Goal: Contribute content: Add original content to the website for others to see

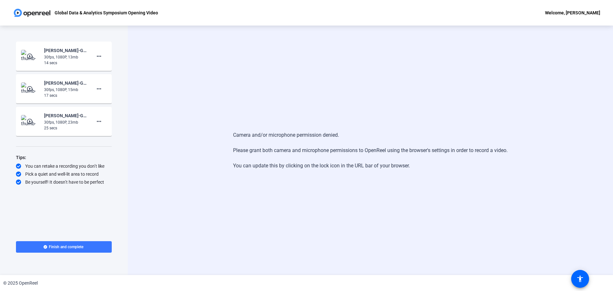
click at [203, 91] on div "Camera and/or microphone permission denied. Please grant both camera and microp…" at bounding box center [370, 150] width 485 height 249
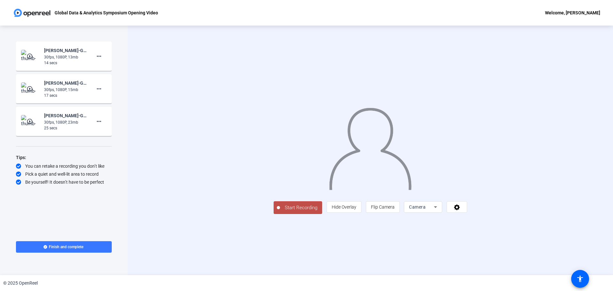
click at [280, 211] on span "Start Recording" at bounding box center [301, 207] width 42 height 7
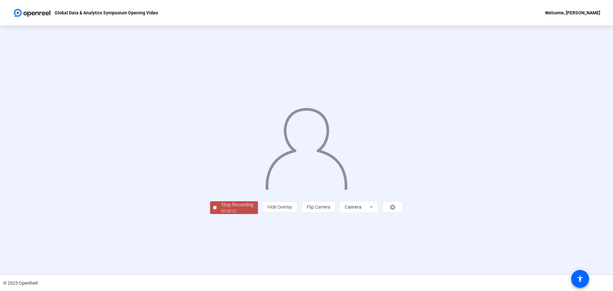
click at [221, 209] on div "Stop Recording" at bounding box center [237, 204] width 32 height 7
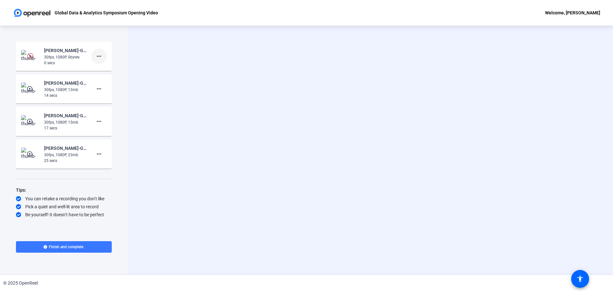
click at [98, 55] on mat-icon "more_horiz" at bounding box center [99, 56] width 8 height 8
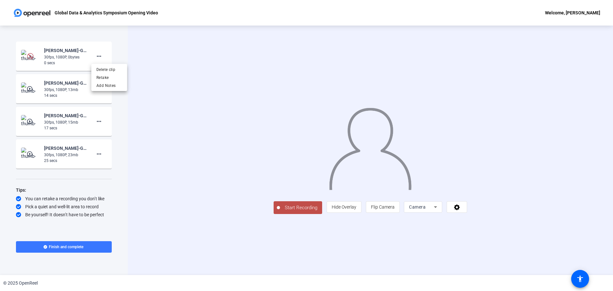
click at [226, 254] on div at bounding box center [306, 145] width 613 height 291
click at [280, 211] on span "Start Recording" at bounding box center [301, 207] width 42 height 7
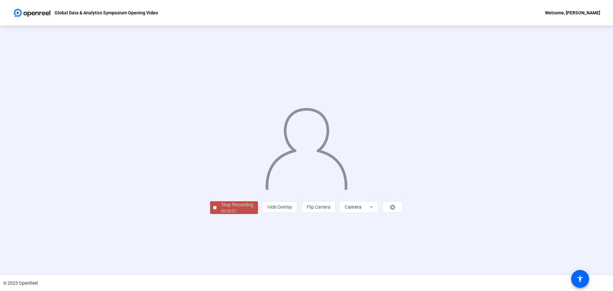
click at [221, 209] on div "Stop Recording" at bounding box center [237, 204] width 32 height 7
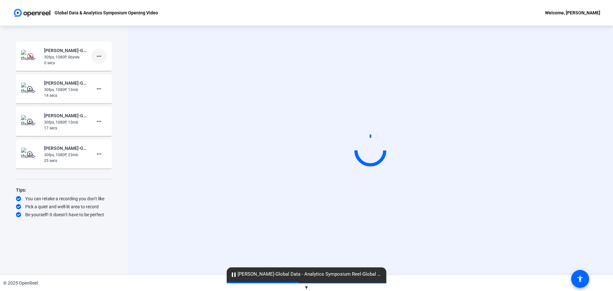
click at [99, 57] on mat-icon "more_horiz" at bounding box center [99, 56] width 8 height 8
click at [99, 69] on span "Delete clip" at bounding box center [109, 70] width 26 height 8
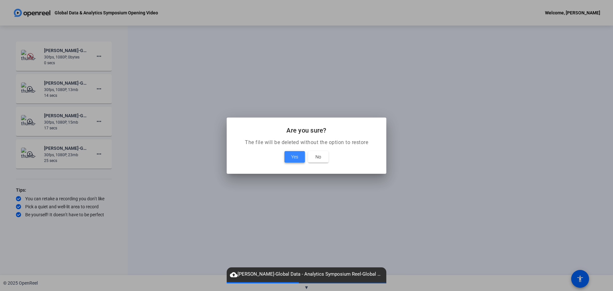
click at [291, 154] on span at bounding box center [295, 156] width 20 height 15
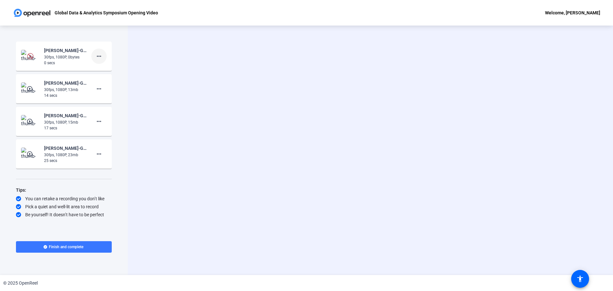
click at [99, 55] on mat-icon "more_horiz" at bounding box center [99, 56] width 8 height 8
click at [107, 69] on span "Delete clip" at bounding box center [109, 70] width 26 height 8
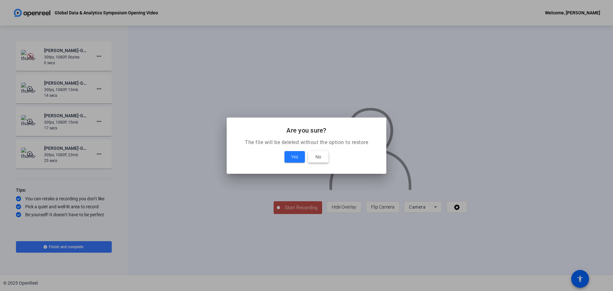
drag, startPoint x: 312, startPoint y: 157, endPoint x: 304, endPoint y: 161, distance: 9.2
click at [313, 157] on span at bounding box center [318, 156] width 20 height 15
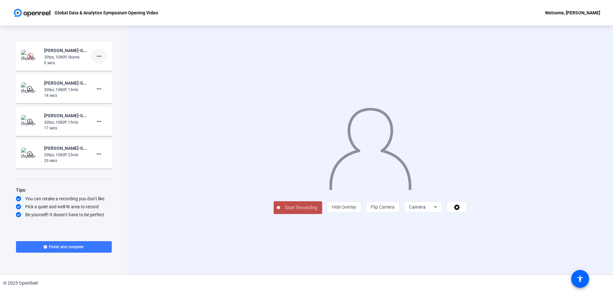
click at [100, 56] on mat-icon "more_horiz" at bounding box center [99, 56] width 8 height 8
click at [103, 77] on span "Retake" at bounding box center [109, 78] width 26 height 8
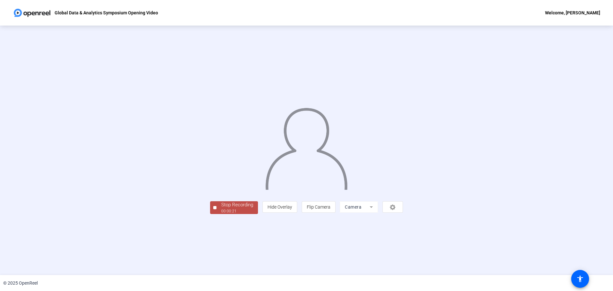
drag, startPoint x: 150, startPoint y: 248, endPoint x: 151, endPoint y: 252, distance: 3.6
click at [221, 209] on div "Stop Recording" at bounding box center [237, 204] width 32 height 7
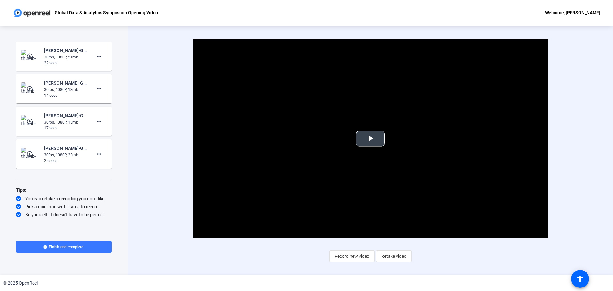
click at [370, 139] on span "Video Player" at bounding box center [370, 139] width 0 height 0
click at [398, 257] on span "Retake video" at bounding box center [393, 256] width 25 height 12
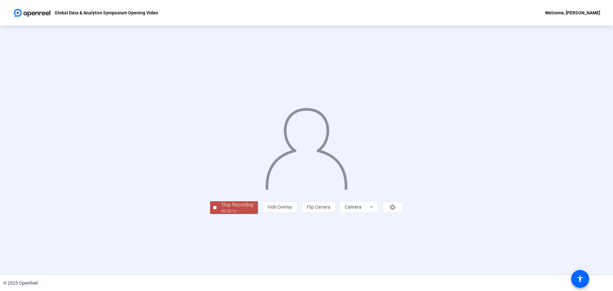
click at [221, 209] on div "Stop Recording" at bounding box center [237, 204] width 32 height 7
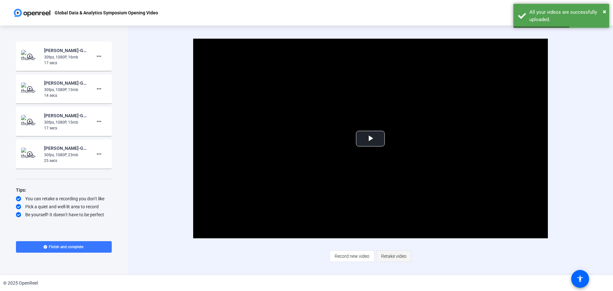
click at [393, 254] on span "Retake video" at bounding box center [393, 256] width 25 height 12
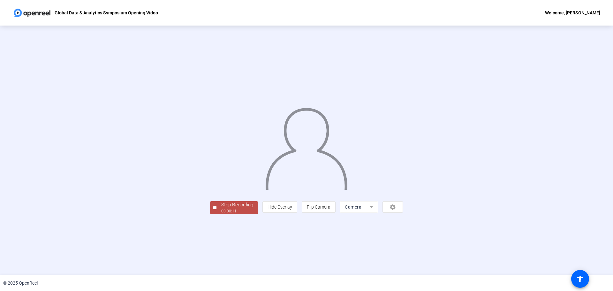
click at [221, 209] on div "Stop Recording" at bounding box center [237, 204] width 32 height 7
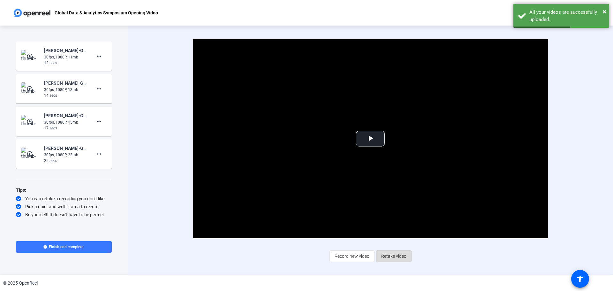
click at [395, 256] on span "Retake video" at bounding box center [393, 256] width 25 height 12
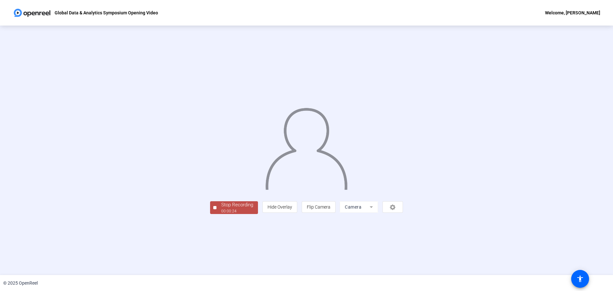
click at [221, 214] on div "00:00:24" at bounding box center [237, 211] width 32 height 6
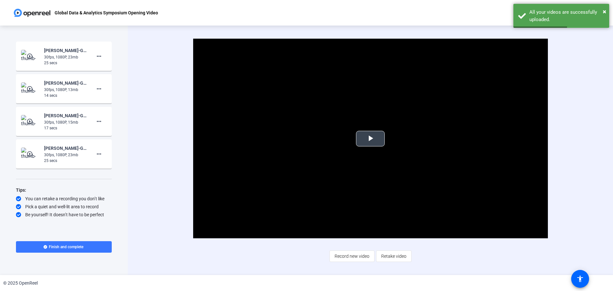
click at [370, 139] on span "Video Player" at bounding box center [370, 139] width 0 height 0
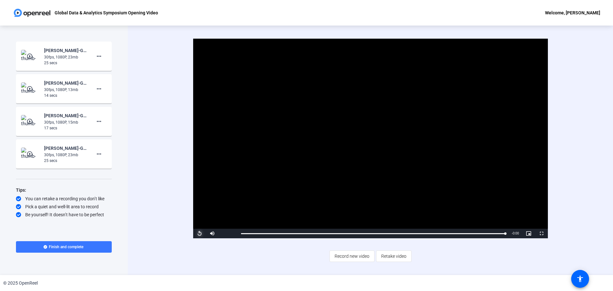
click at [200, 233] on span "Video Player" at bounding box center [199, 233] width 13 height 0
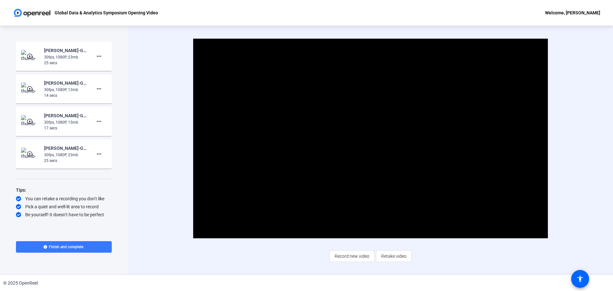
click at [30, 155] on mat-icon "play_circle_outline" at bounding box center [31, 154] width 8 height 6
click at [370, 139] on span "Video Player" at bounding box center [370, 139] width 0 height 0
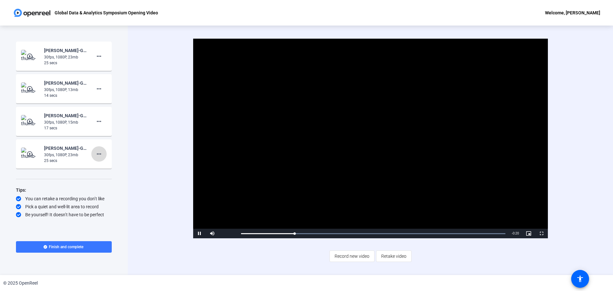
click at [101, 152] on mat-icon "more_horiz" at bounding box center [99, 154] width 8 height 8
click at [109, 166] on span "Delete clip" at bounding box center [109, 168] width 26 height 8
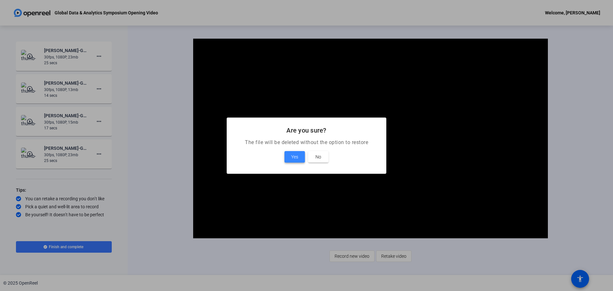
click at [293, 157] on span "Yes" at bounding box center [294, 157] width 7 height 8
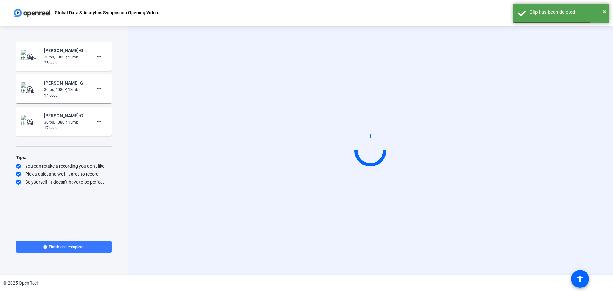
click at [26, 124] on img at bounding box center [30, 121] width 19 height 13
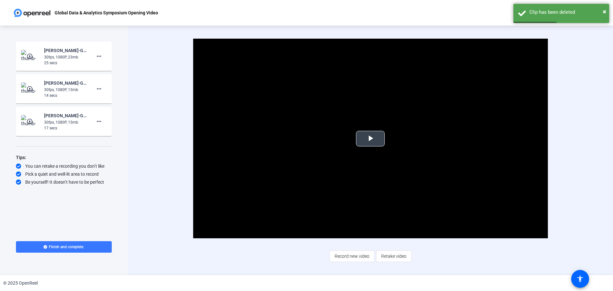
click at [370, 139] on span "Video Player" at bounding box center [370, 139] width 0 height 0
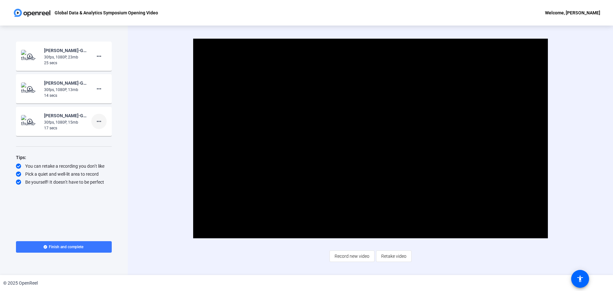
click at [101, 123] on mat-icon "more_horiz" at bounding box center [99, 122] width 8 height 8
click at [112, 142] on span "Retake" at bounding box center [109, 143] width 26 height 8
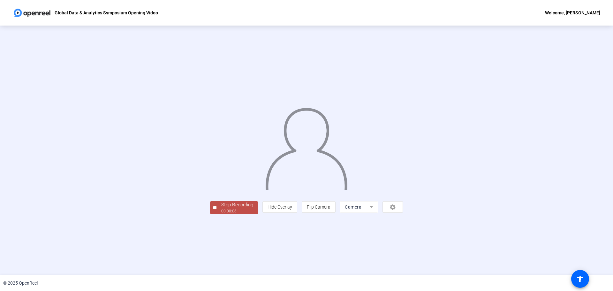
click at [221, 214] on div "00:00:06" at bounding box center [237, 211] width 32 height 6
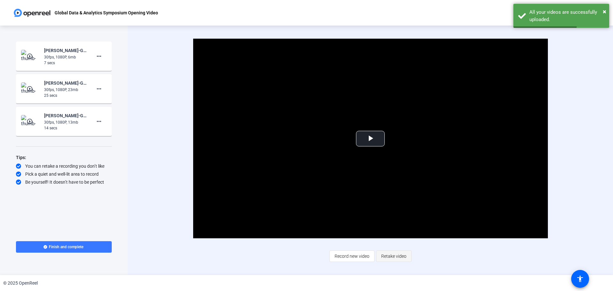
click at [390, 256] on span "Retake video" at bounding box center [393, 256] width 25 height 12
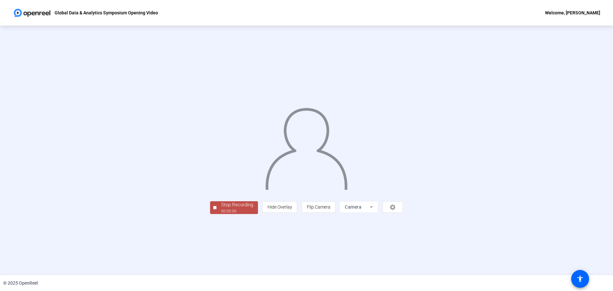
click at [221, 209] on div "Stop Recording" at bounding box center [237, 204] width 32 height 7
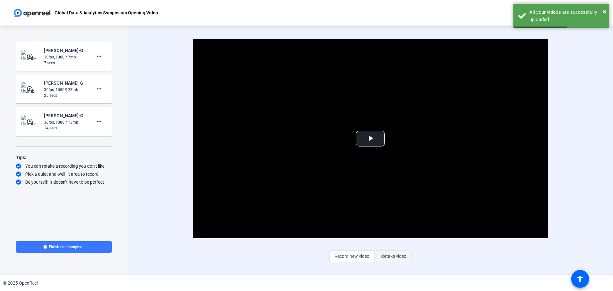
click at [390, 254] on span "Retake video" at bounding box center [393, 256] width 25 height 12
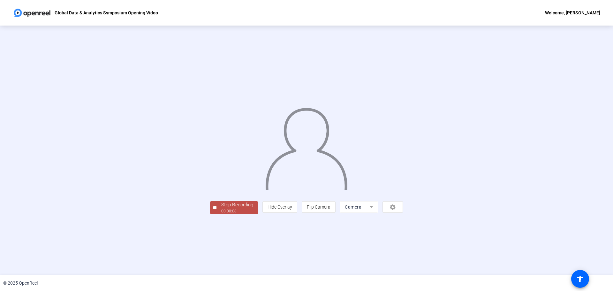
click at [221, 209] on div "Stop Recording" at bounding box center [237, 204] width 32 height 7
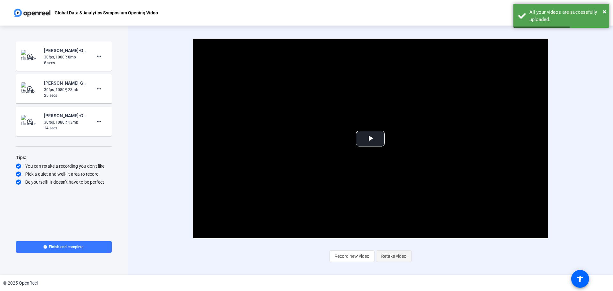
click at [387, 256] on span "Retake video" at bounding box center [393, 256] width 25 height 12
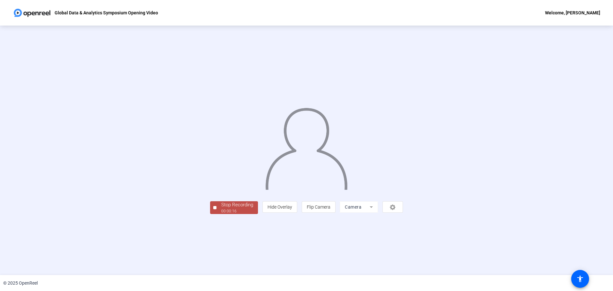
click at [221, 209] on div "Stop Recording" at bounding box center [237, 204] width 32 height 7
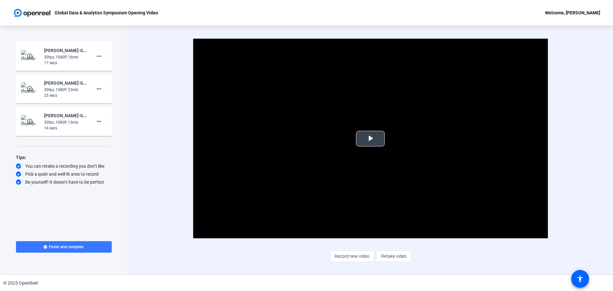
click at [370, 139] on span "Video Player" at bounding box center [370, 139] width 0 height 0
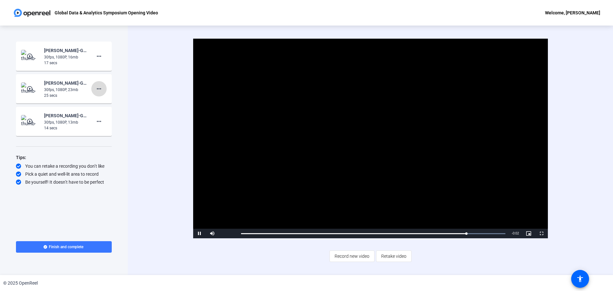
click at [98, 88] on mat-icon "more_horiz" at bounding box center [99, 89] width 8 height 8
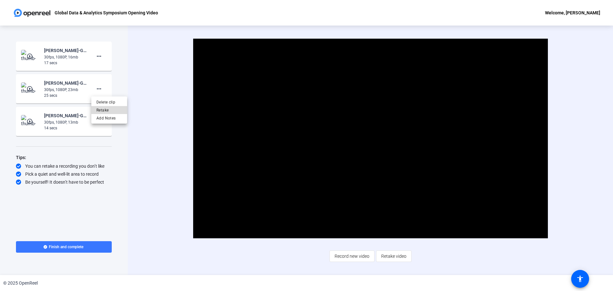
click at [108, 111] on span "Retake" at bounding box center [109, 110] width 26 height 8
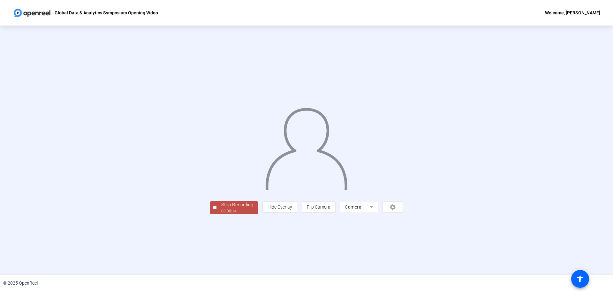
click at [221, 209] on div "Stop Recording" at bounding box center [237, 204] width 32 height 7
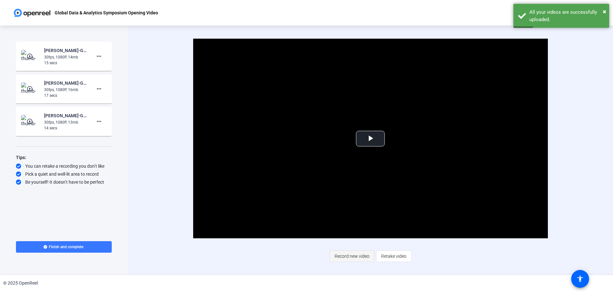
click at [357, 254] on span "Record new video" at bounding box center [352, 256] width 35 height 12
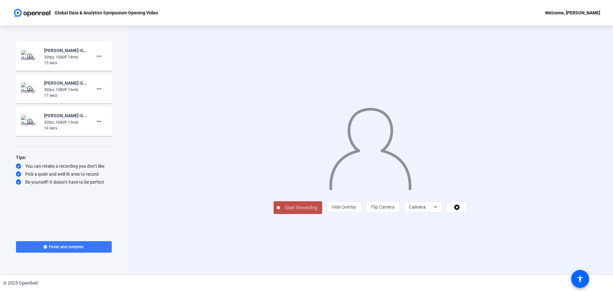
click at [280, 211] on span "Start Recording" at bounding box center [301, 207] width 42 height 7
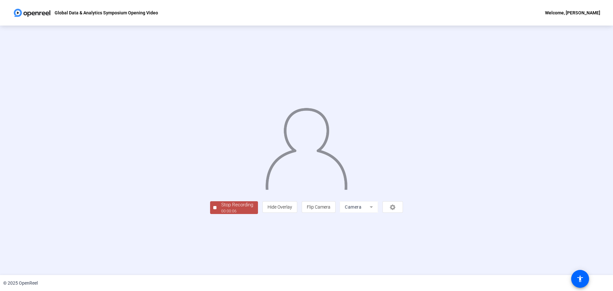
click at [221, 214] on div "00:00:06" at bounding box center [237, 211] width 32 height 6
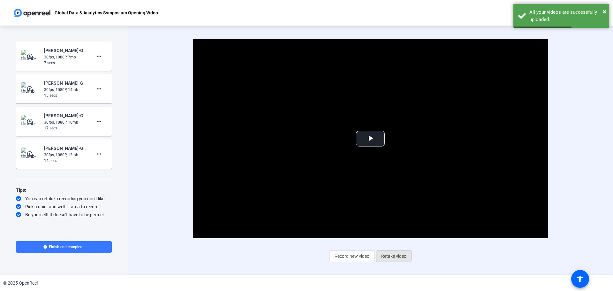
click at [383, 255] on span "Retake video" at bounding box center [393, 256] width 25 height 12
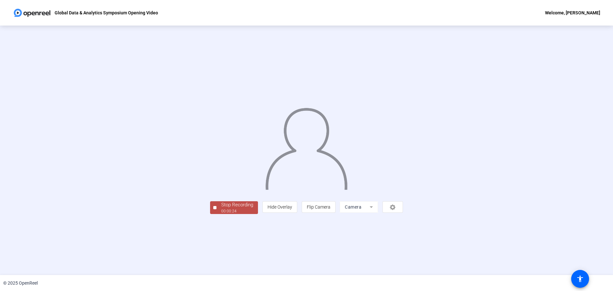
click at [221, 214] on div "00:00:24" at bounding box center [237, 211] width 32 height 6
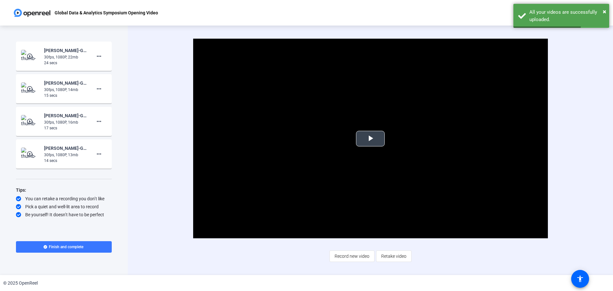
click at [370, 139] on span "Video Player" at bounding box center [370, 139] width 0 height 0
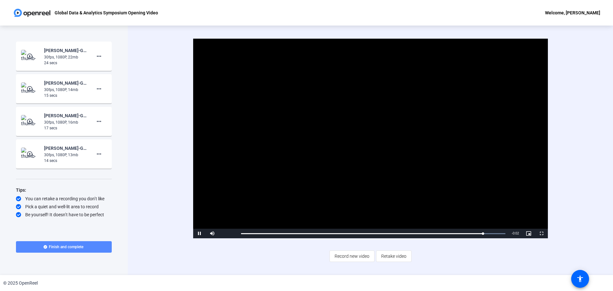
click at [68, 247] on span "Finish and complete" at bounding box center [66, 246] width 34 height 5
